Goal: Information Seeking & Learning: Learn about a topic

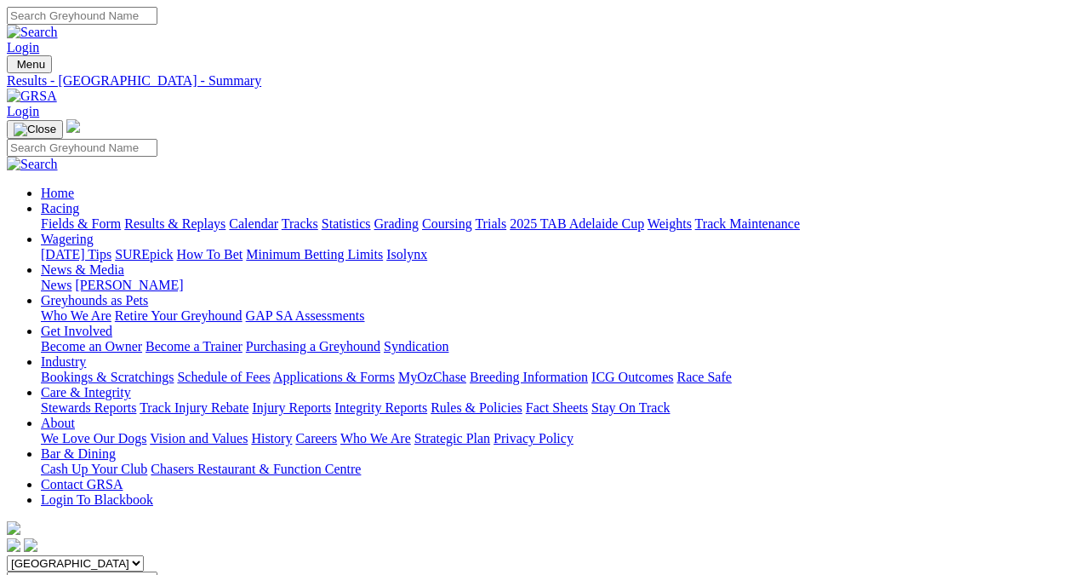
click at [181, 216] on link "Results & Replays" at bounding box center [174, 223] width 101 height 14
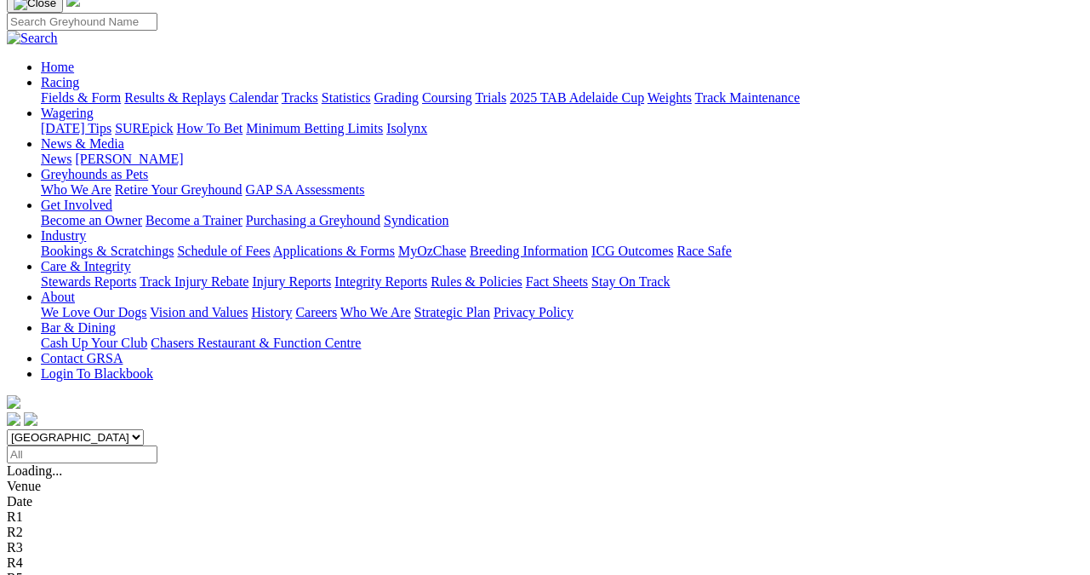
scroll to position [170, 0]
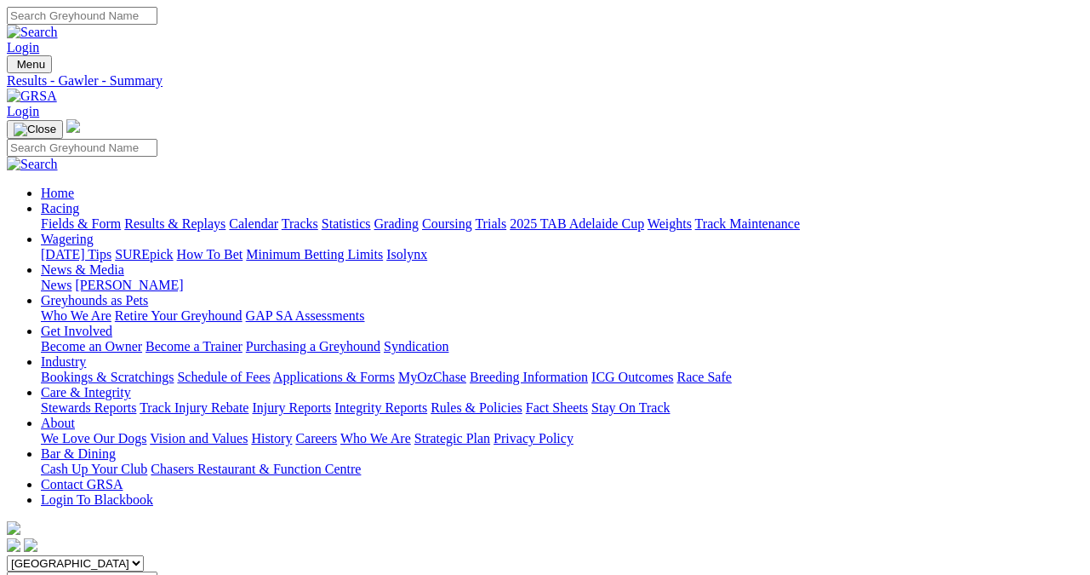
click at [45, 216] on link "Fields & Form" at bounding box center [81, 223] width 80 height 14
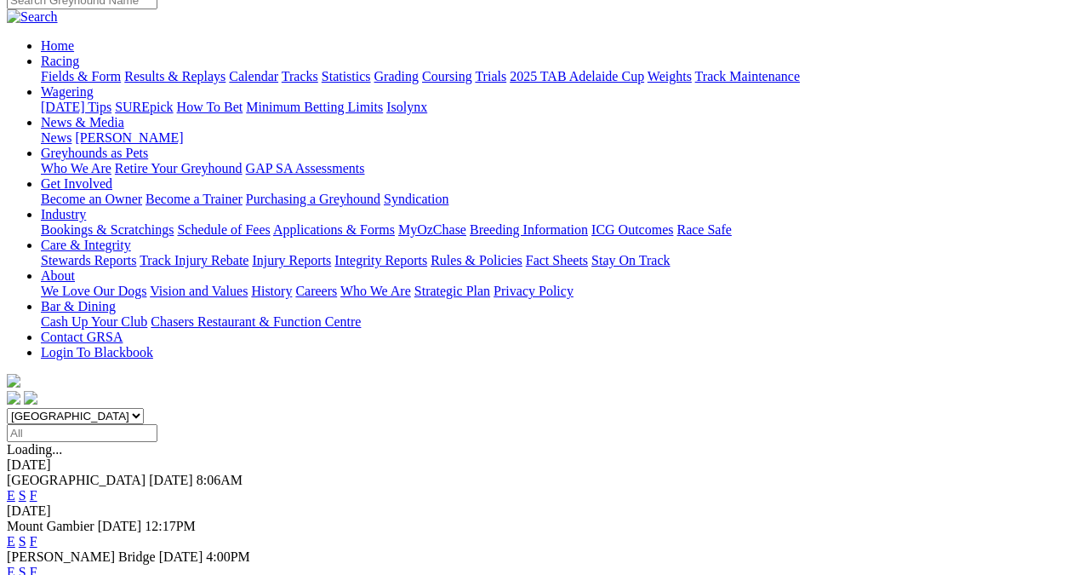
scroll to position [170, 0]
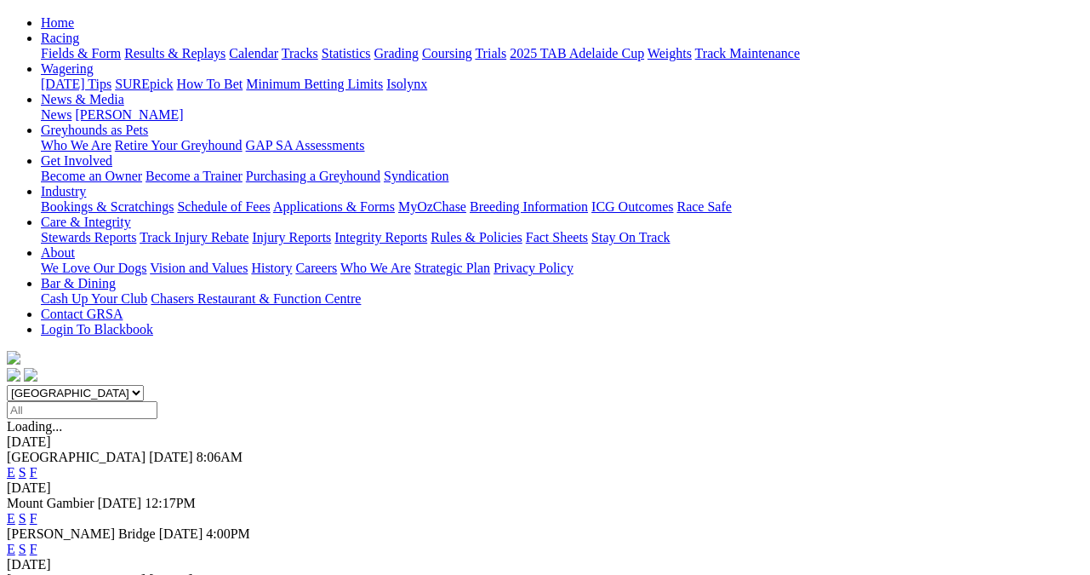
click at [37, 541] on link "F" at bounding box center [34, 548] width 8 height 14
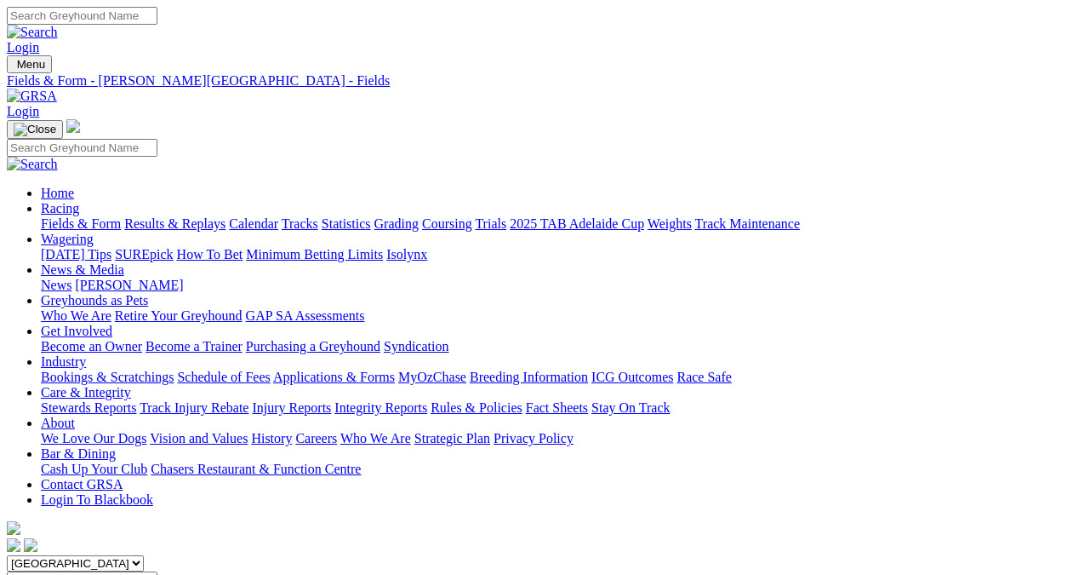
click at [77, 216] on link "Fields & Form" at bounding box center [81, 223] width 80 height 14
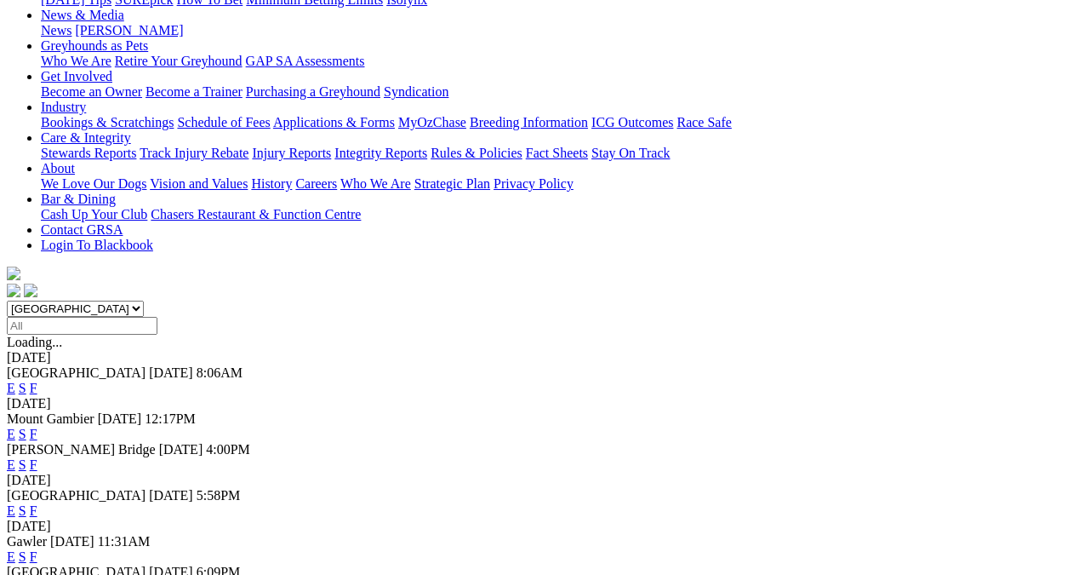
scroll to position [255, 0]
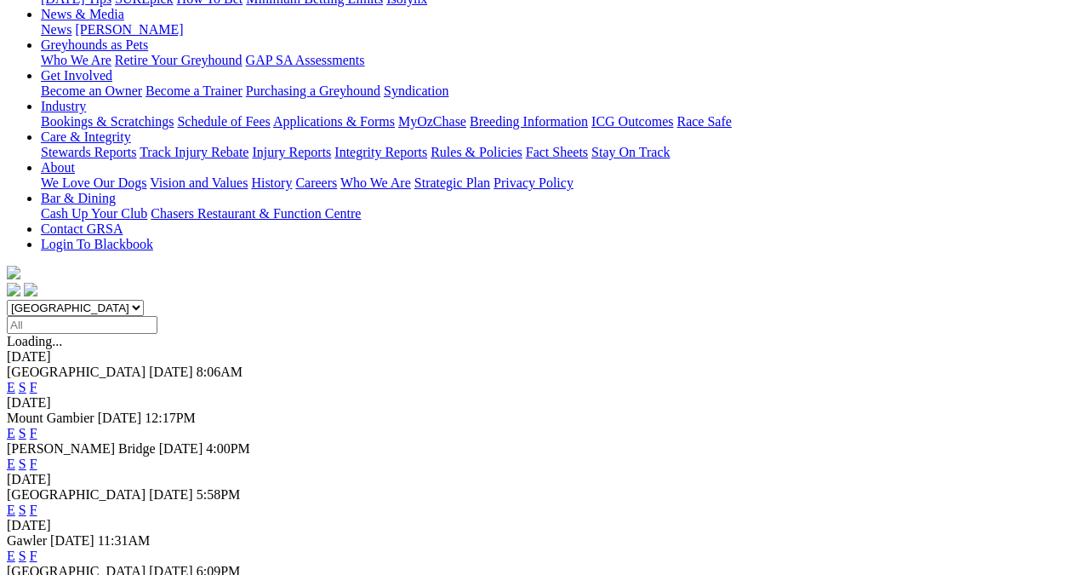
click at [37, 456] on link "F" at bounding box center [34, 463] width 8 height 14
